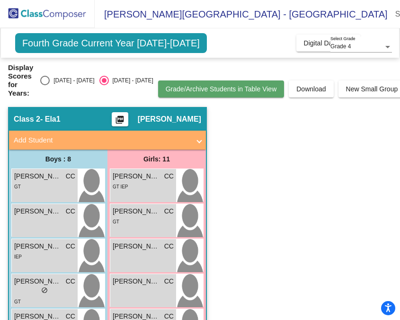
scroll to position [0, 53]
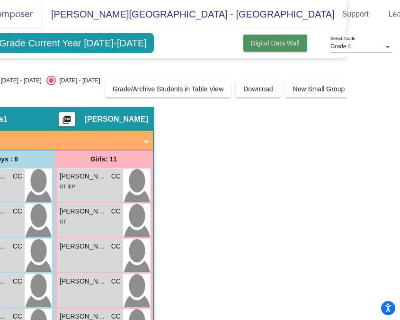
click at [251, 43] on span "Digital Data Wall" at bounding box center [275, 43] width 49 height 8
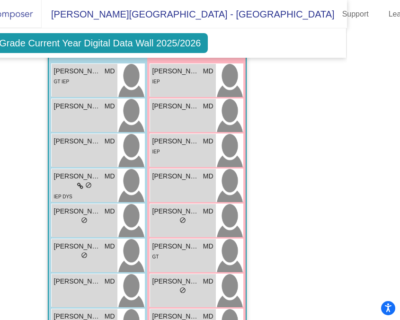
scroll to position [288, 0]
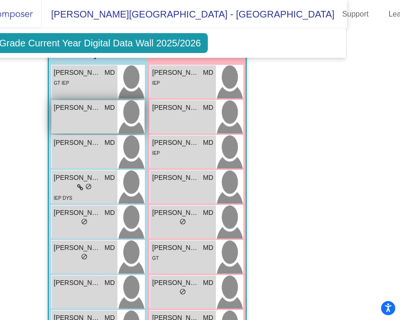
click at [81, 107] on span "[PERSON_NAME]" at bounding box center [77, 108] width 47 height 10
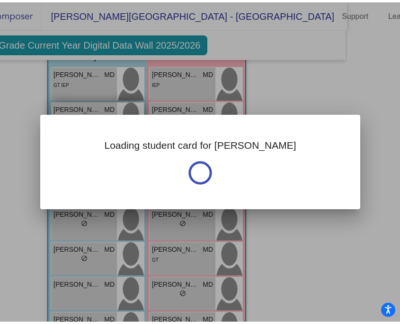
scroll to position [0, 0]
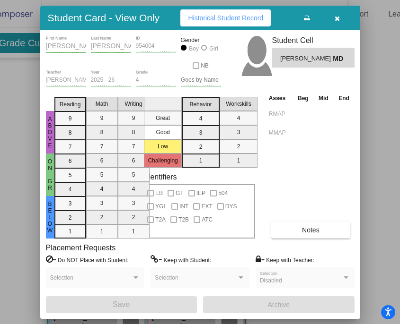
click at [14, 98] on div at bounding box center [200, 162] width 400 height 324
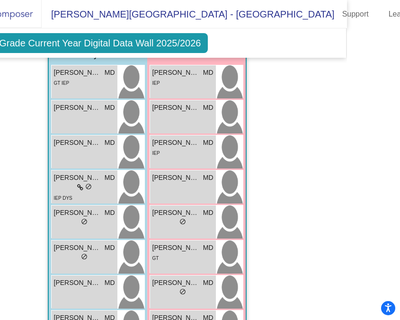
scroll to position [5, 53]
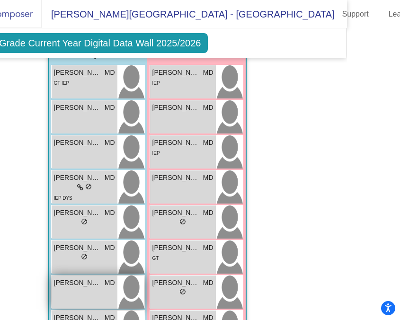
click at [81, 279] on span "[PERSON_NAME]" at bounding box center [77, 283] width 47 height 10
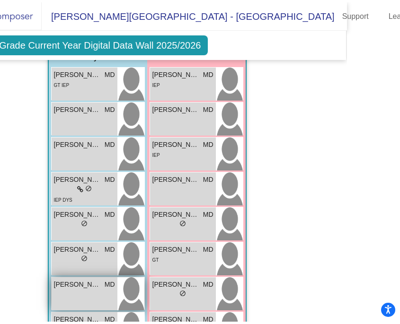
scroll to position [0, 0]
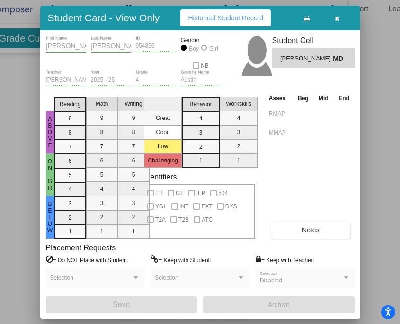
click at [3, 75] on div at bounding box center [200, 162] width 400 height 324
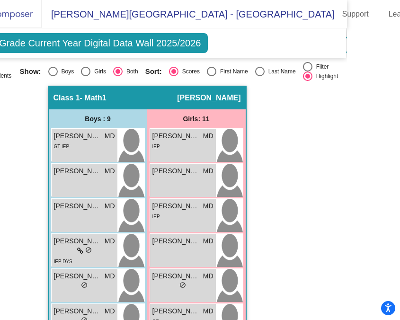
scroll to position [217, 0]
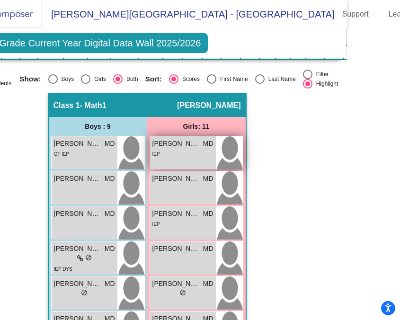
click at [169, 139] on span "[PERSON_NAME]" at bounding box center [175, 144] width 47 height 10
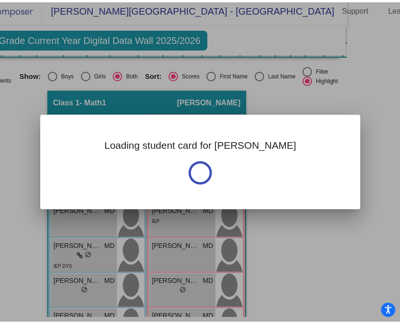
scroll to position [0, 0]
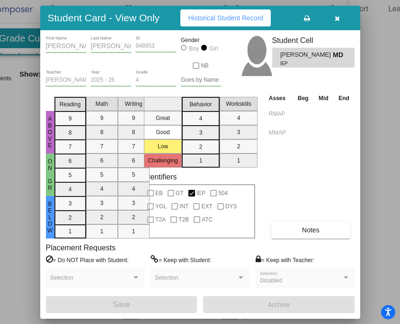
click at [27, 121] on div at bounding box center [200, 162] width 400 height 324
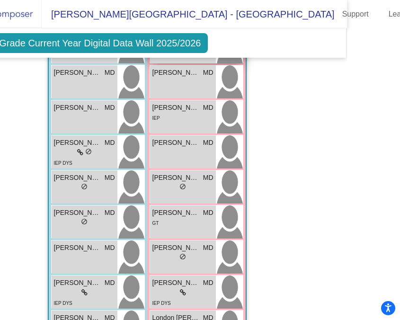
scroll to position [318, 0]
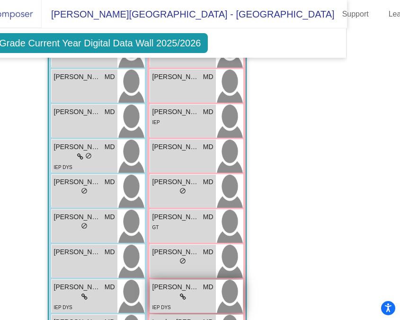
click at [175, 292] on div "lock do_not_disturb_alt" at bounding box center [182, 297] width 61 height 10
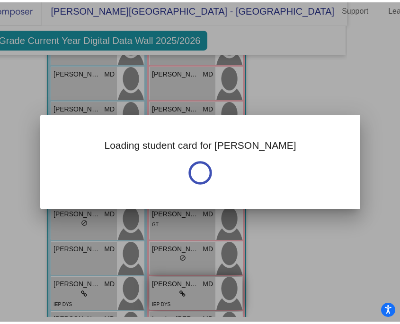
scroll to position [0, 0]
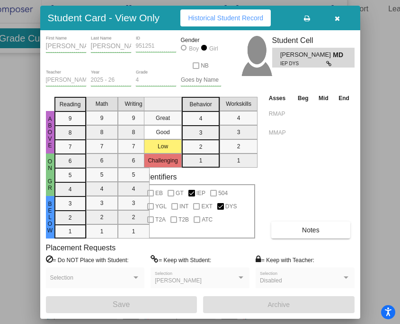
click at [23, 124] on div at bounding box center [200, 162] width 400 height 324
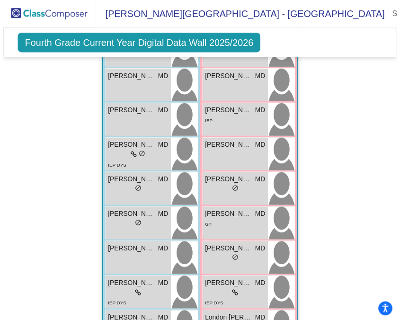
scroll to position [5, 53]
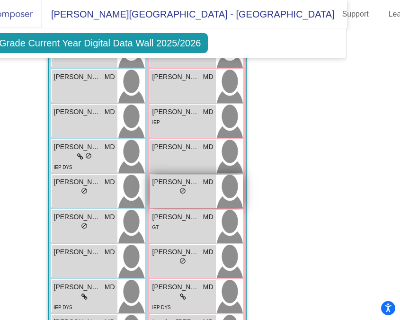
click at [182, 187] on span "do_not_disturb_alt" at bounding box center [182, 190] width 7 height 7
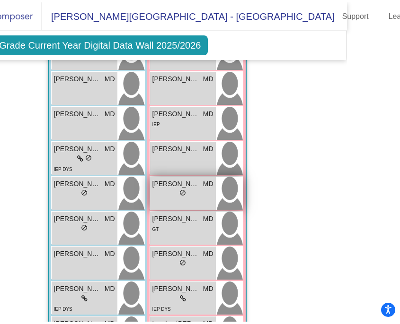
scroll to position [0, 0]
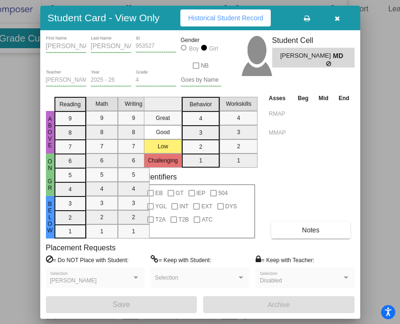
click at [29, 245] on div at bounding box center [200, 162] width 400 height 324
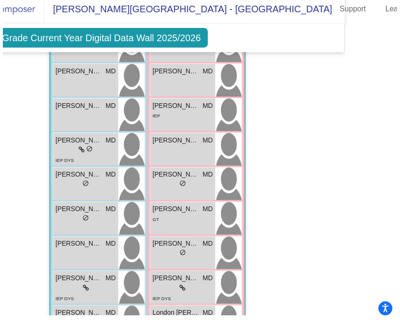
scroll to position [5, 53]
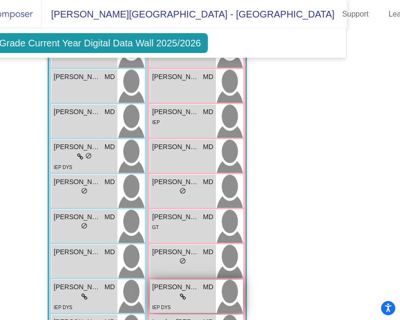
click at [180, 293] on icon at bounding box center [183, 296] width 6 height 7
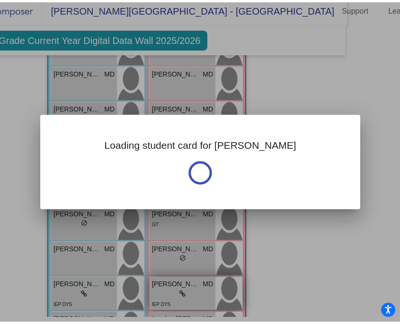
scroll to position [0, 0]
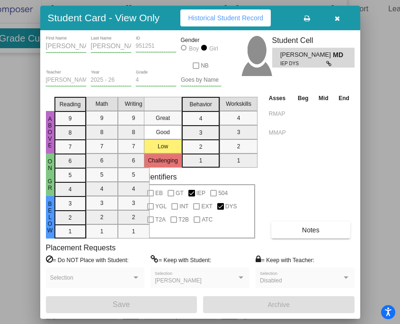
click at [22, 246] on div at bounding box center [200, 162] width 400 height 324
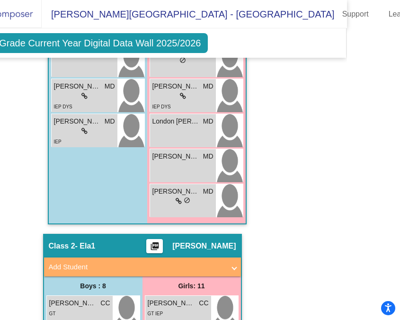
scroll to position [521, 0]
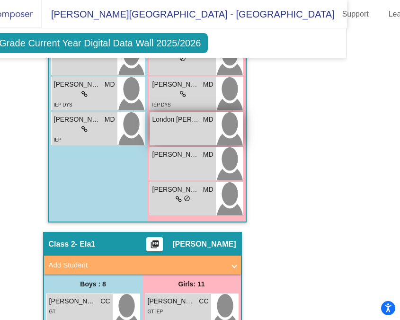
click at [198, 124] on div "London [PERSON_NAME] MD lock do_not_disturb_alt" at bounding box center [183, 128] width 66 height 33
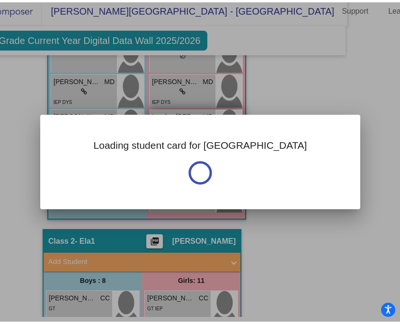
scroll to position [0, 0]
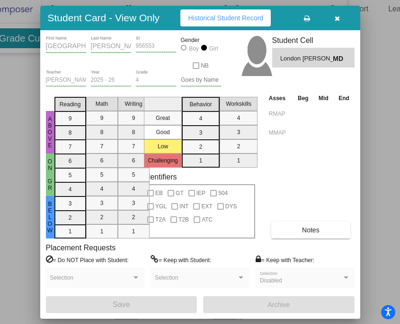
click at [13, 110] on div at bounding box center [200, 162] width 400 height 324
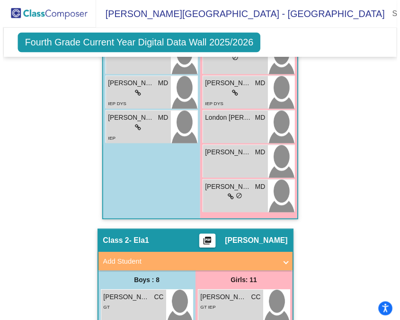
scroll to position [5, 53]
